Goal: Find specific page/section: Find specific page/section

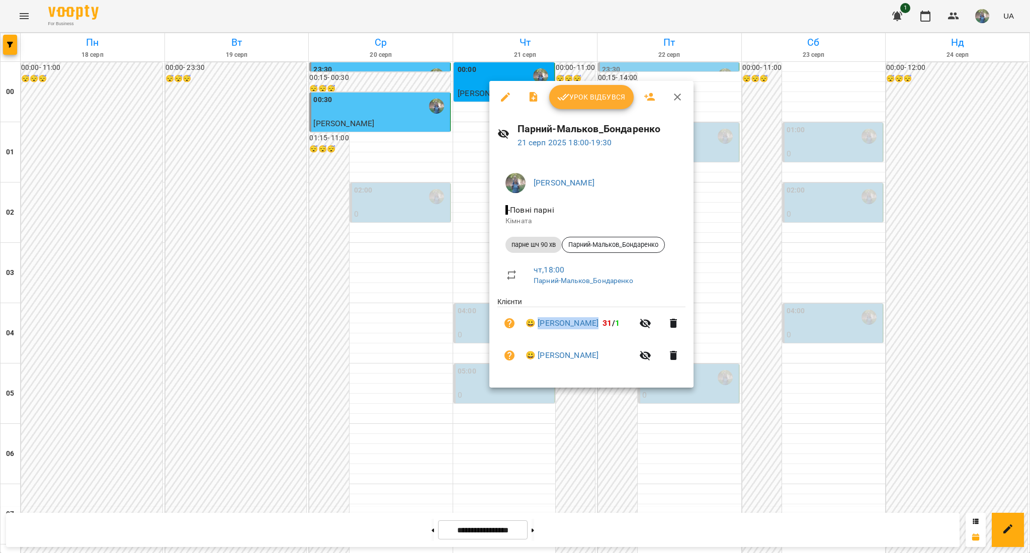
scroll to position [805, 0]
click at [500, 465] on div at bounding box center [515, 276] width 1030 height 553
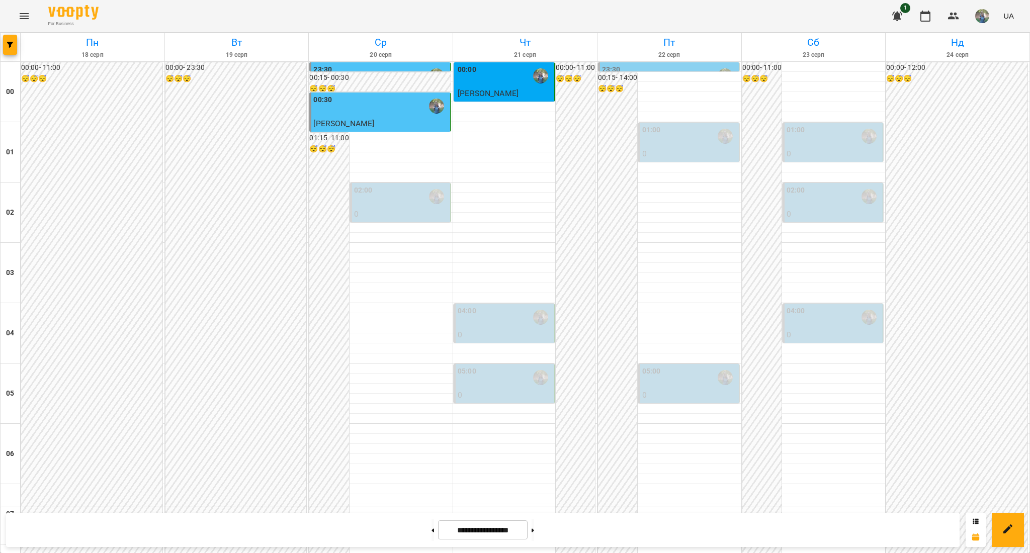
scroll to position [734, 0]
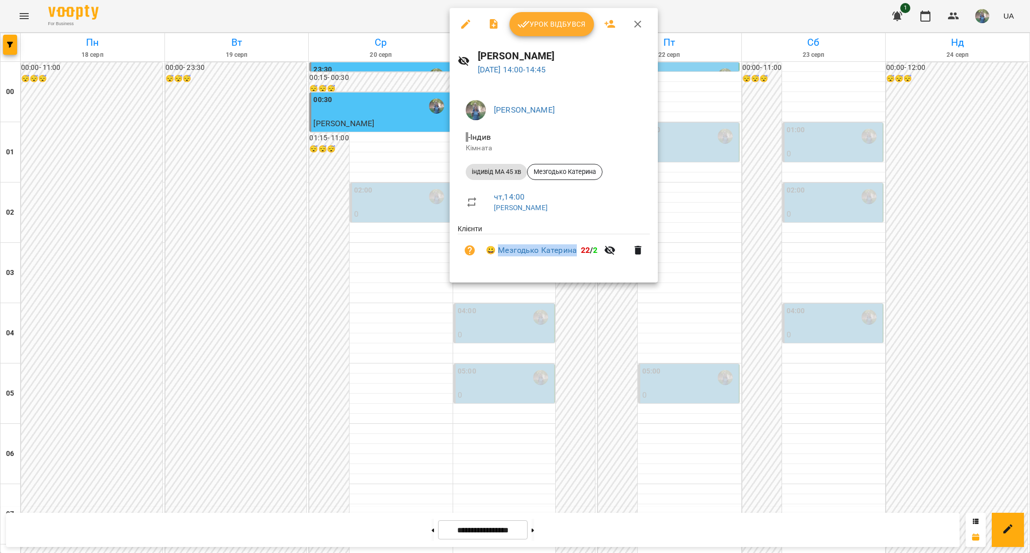
drag, startPoint x: 498, startPoint y: 241, endPoint x: 580, endPoint y: 257, distance: 84.0
click at [580, 257] on li "😀 Мезгодько [PERSON_NAME] 22 / 2" at bounding box center [554, 250] width 192 height 32
copy link "Мезгодько Катерина"
click at [560, 366] on div at bounding box center [515, 276] width 1030 height 553
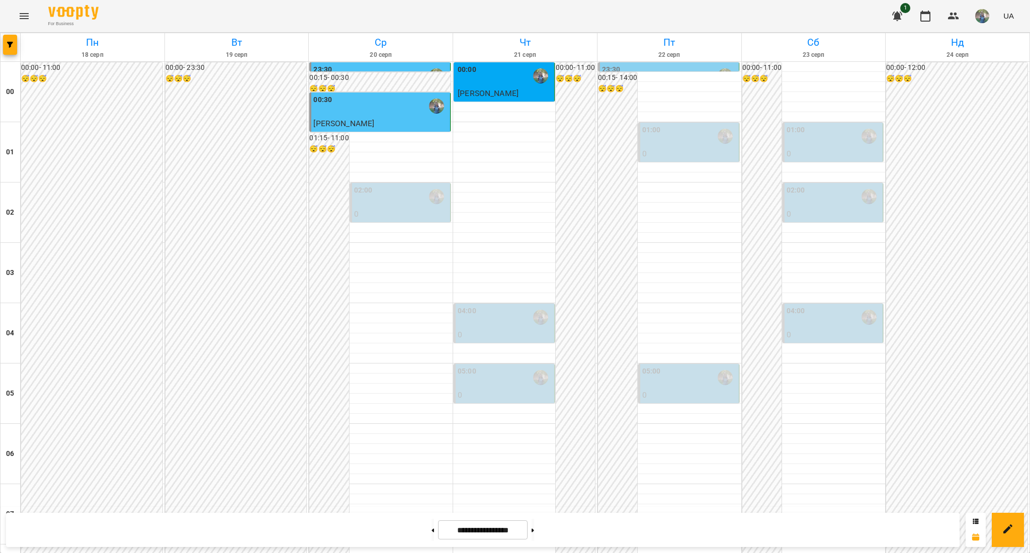
scroll to position [801, 0]
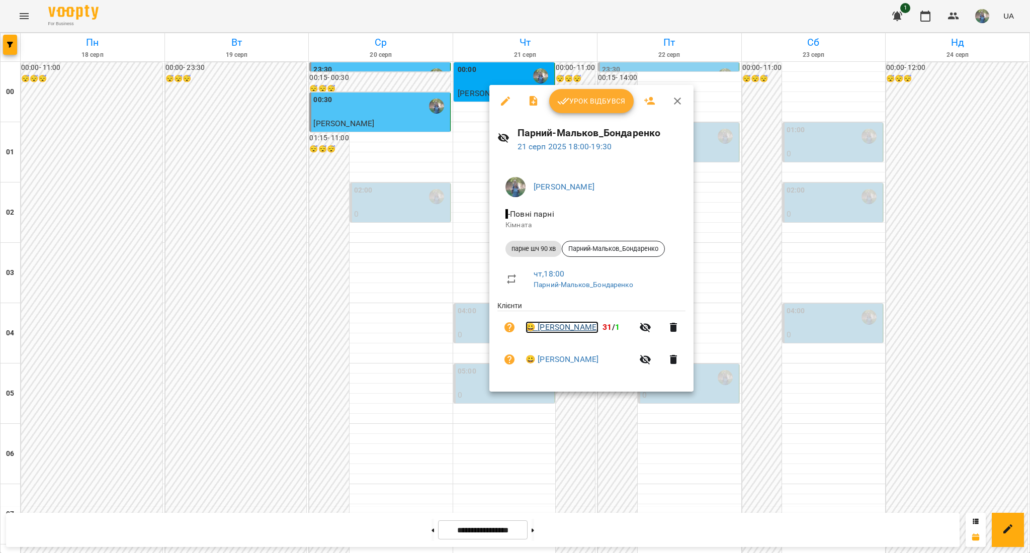
click at [556, 325] on link "😀 [PERSON_NAME]" at bounding box center [562, 327] width 73 height 12
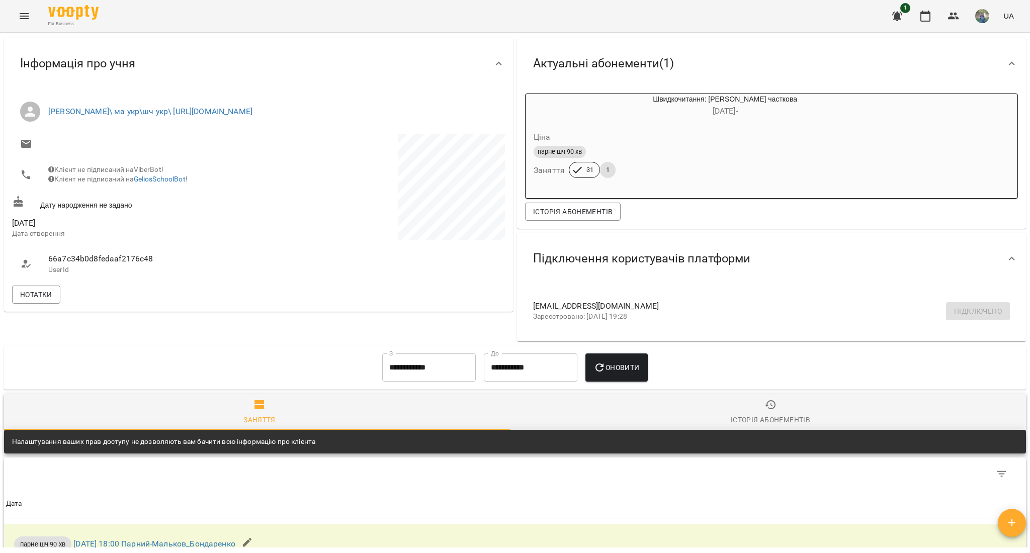
scroll to position [134, 0]
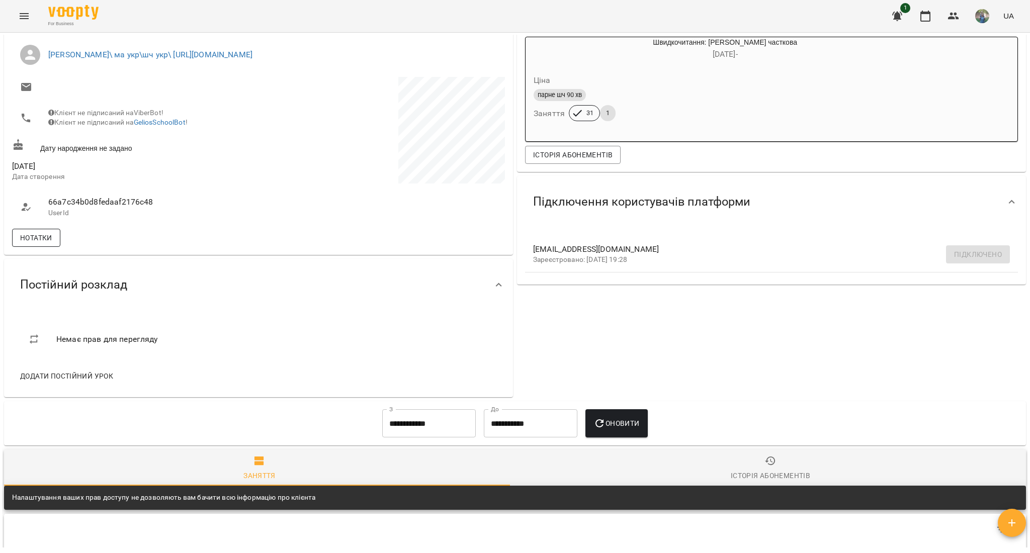
click at [52, 244] on button "Нотатки" at bounding box center [36, 238] width 48 height 18
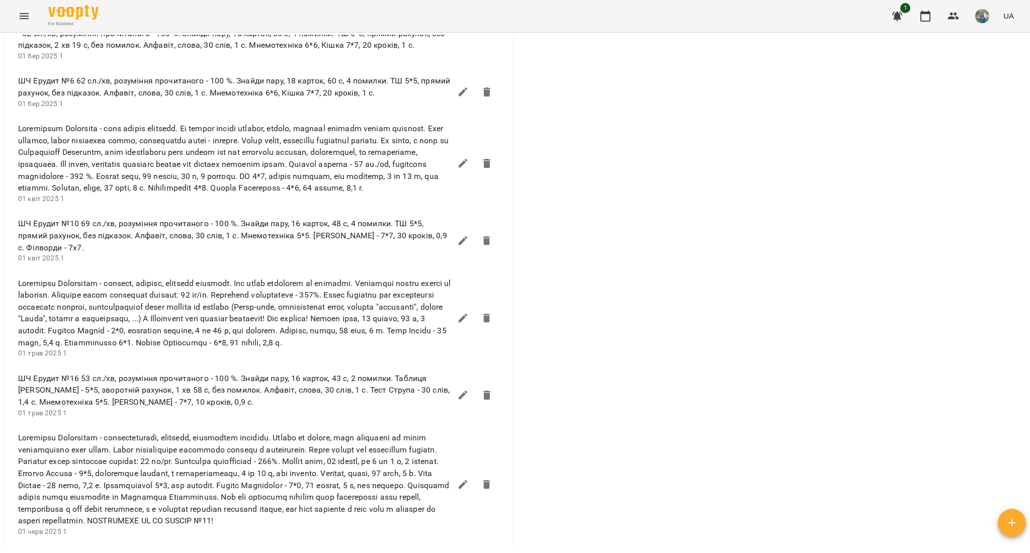
scroll to position [872, 0]
